Goal: Task Accomplishment & Management: Use online tool/utility

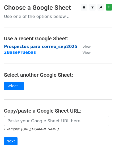
click at [13, 46] on strong "Prospectos para correo_sep2025" at bounding box center [40, 46] width 73 height 5
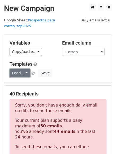
click at [24, 69] on link "Load..." at bounding box center [20, 73] width 20 height 8
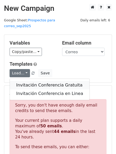
click at [27, 81] on link "Invitación Conferencia Gratuita" at bounding box center [49, 85] width 79 height 8
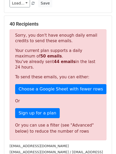
scroll to position [75, 0]
